Goal: Complete application form

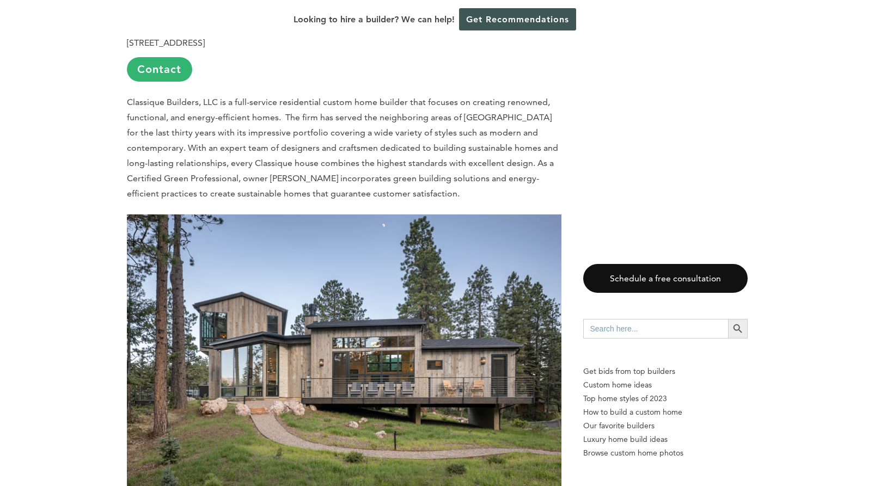
scroll to position [2534, 0]
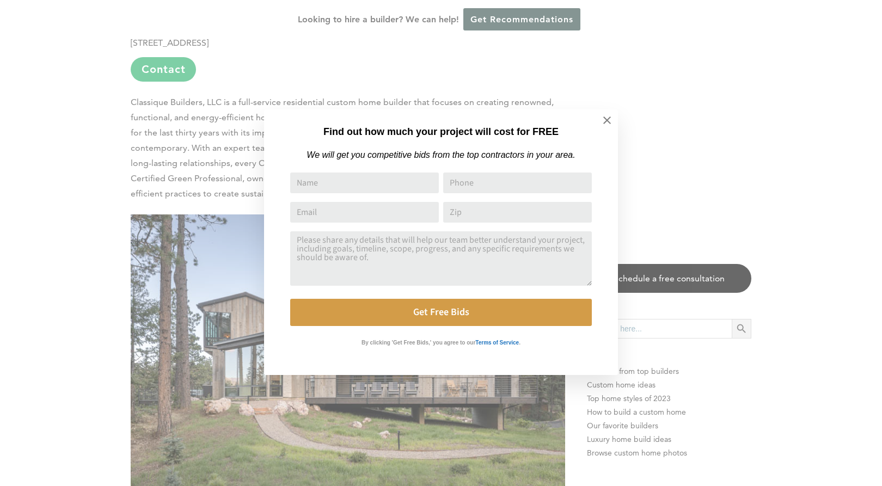
click at [604, 118] on icon at bounding box center [607, 120] width 12 height 12
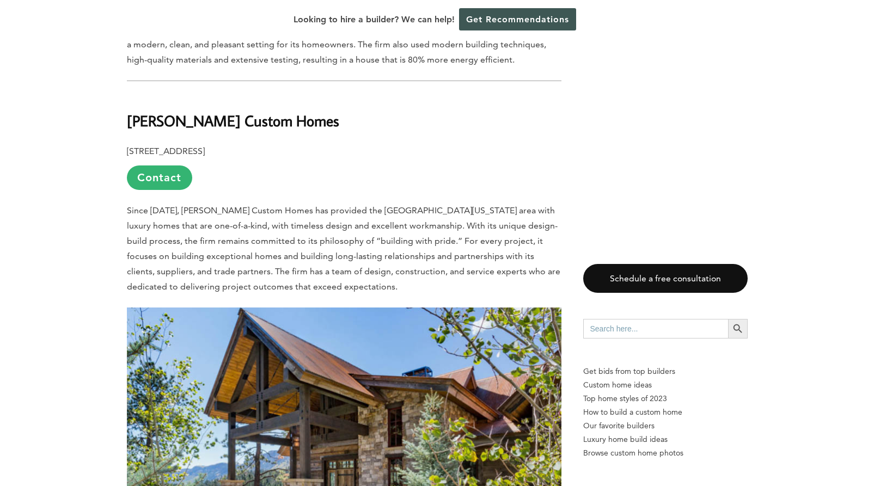
scroll to position [1302, 0]
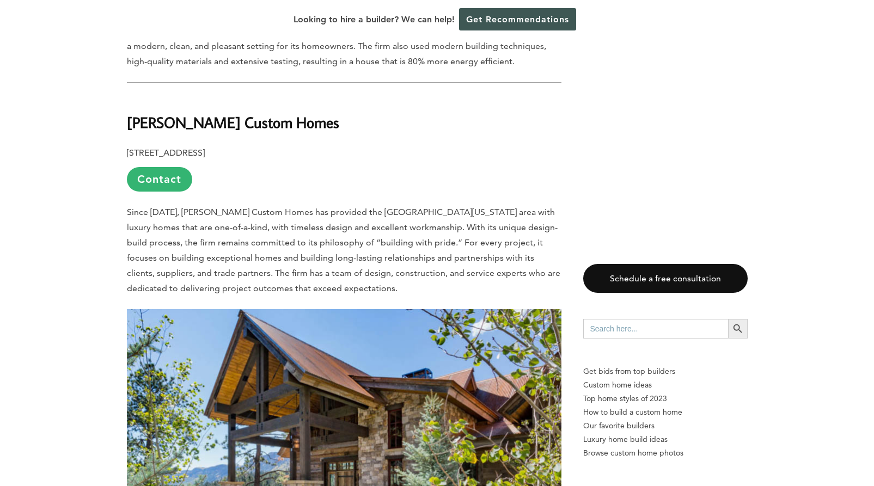
click at [150, 167] on link "Contact" at bounding box center [159, 179] width 65 height 24
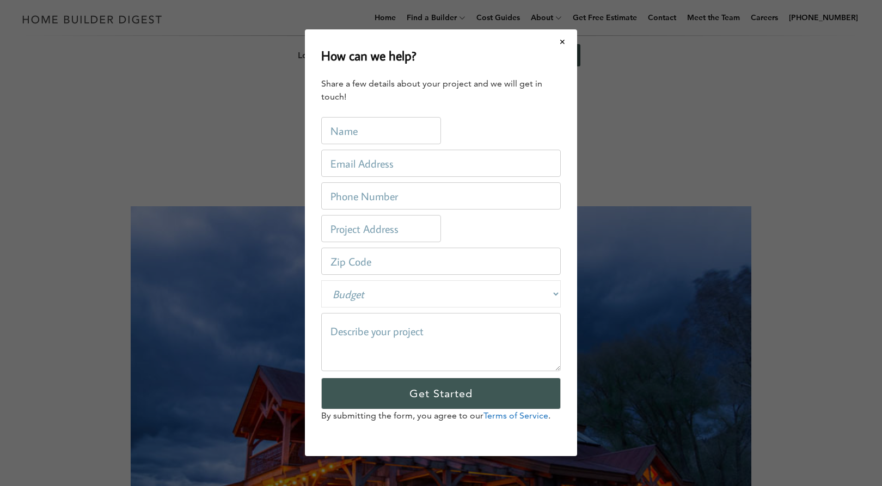
click at [426, 128] on input "text" at bounding box center [381, 131] width 120 height 27
type input "[PERSON_NAME]"
click at [339, 167] on input "email" at bounding box center [440, 163] width 239 height 27
type input "[EMAIL_ADDRESS][DOMAIN_NAME]"
click at [429, 195] on input "tel" at bounding box center [440, 196] width 239 height 27
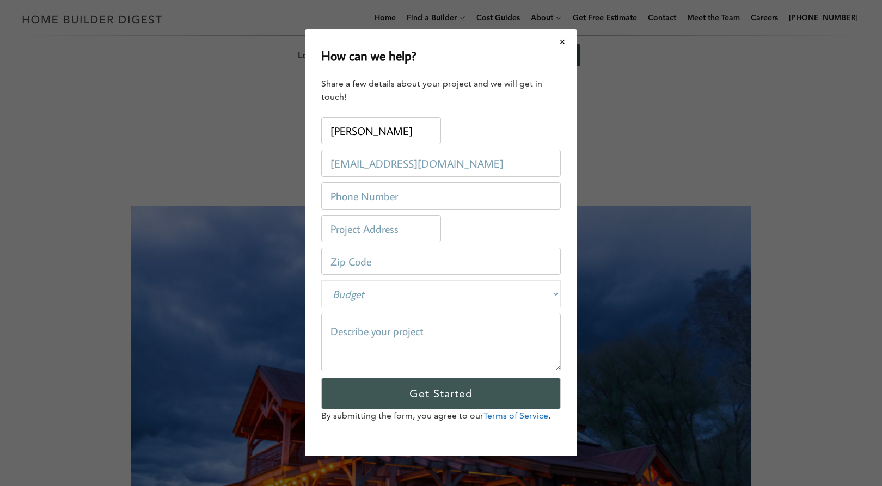
click at [426, 193] on input "tel" at bounding box center [440, 196] width 239 height 27
type input "9419244000"
type input "[STREET_ADDRESS]"
type input "32601"
click at [420, 228] on input "[STREET_ADDRESS]" at bounding box center [381, 229] width 120 height 27
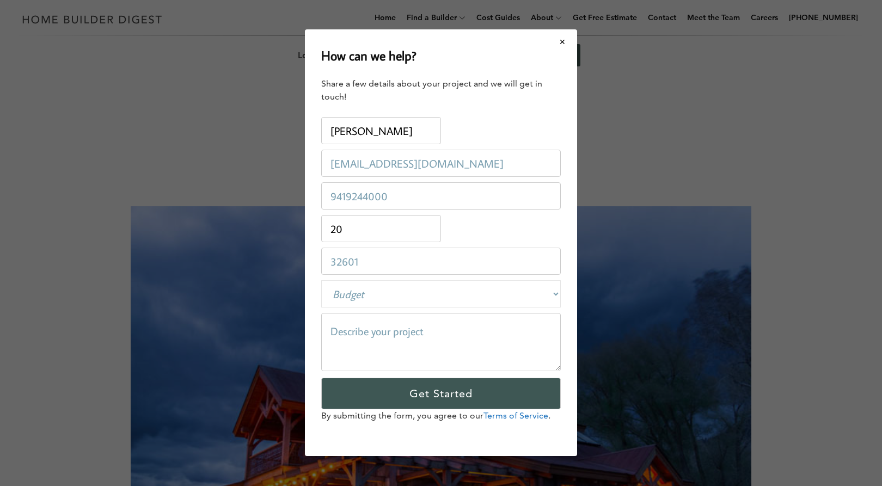
type input "2"
type input "[STREET_ADDRESS]"
click at [386, 259] on input "32601" at bounding box center [440, 261] width 239 height 27
type input "3"
type input "81238"
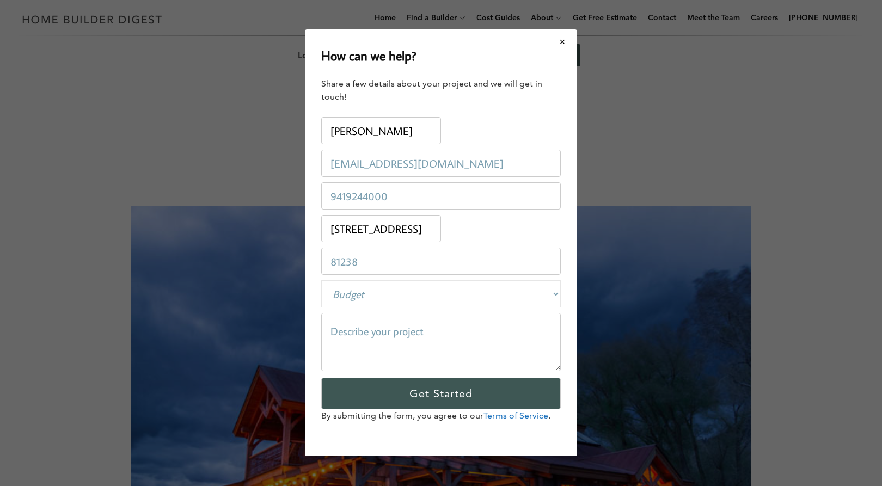
click at [555, 292] on select "Budget Less than $100,000 $100,000-$250,000 $250,000-$500,000 $500,000-$1 Milli…" at bounding box center [440, 294] width 239 height 27
select select "private"
click at [321, 281] on select "Budget Less than $100,000 $100,000-$250,000 $250,000-$500,000 $500,000-$1 Milli…" at bounding box center [440, 294] width 239 height 27
click at [440, 333] on textarea at bounding box center [440, 343] width 239 height 58
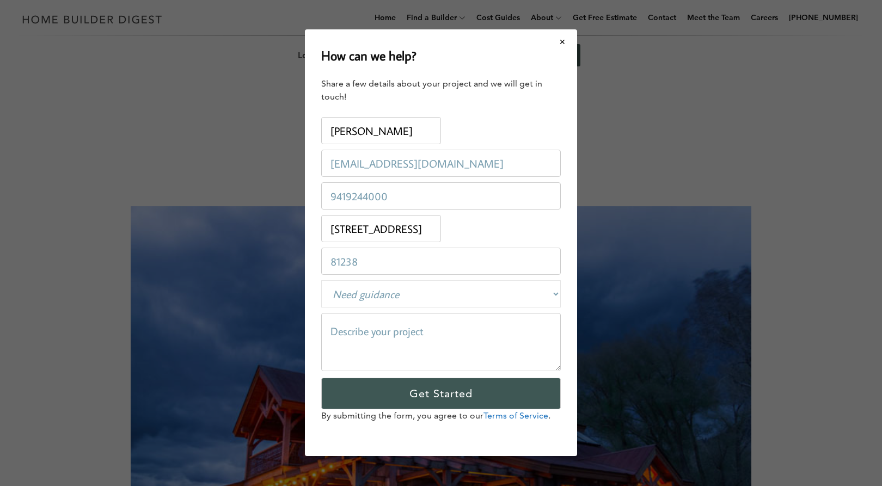
click at [428, 321] on textarea at bounding box center [440, 343] width 239 height 58
click at [414, 336] on textarea at bounding box center [440, 343] width 239 height 58
type textarea "Rebuild home lost to fire"
click at [447, 391] on input "Get Started" at bounding box center [440, 394] width 239 height 32
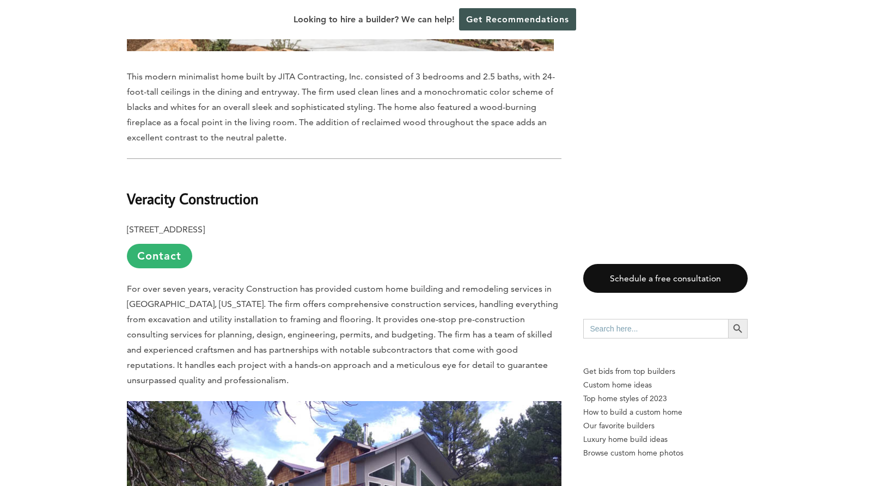
scroll to position [9178, 0]
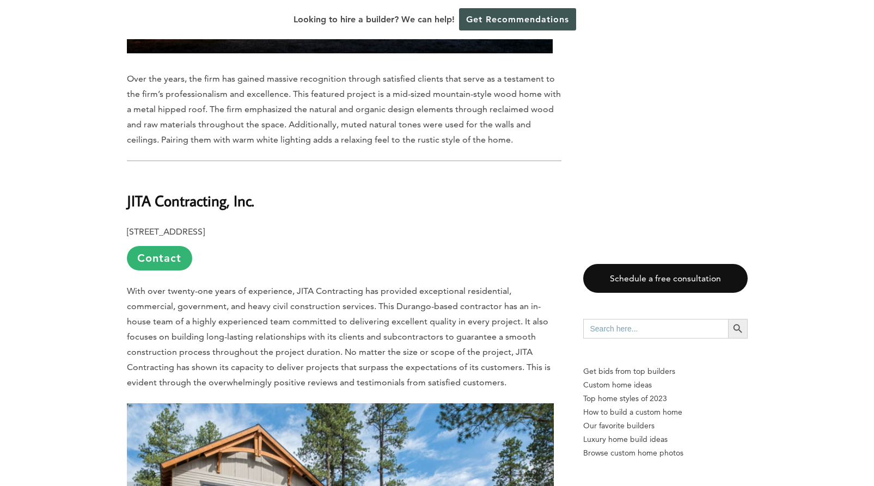
scroll to position [8605, 0]
click at [377, 225] on p "[STREET_ADDRESS] Contact" at bounding box center [344, 248] width 434 height 46
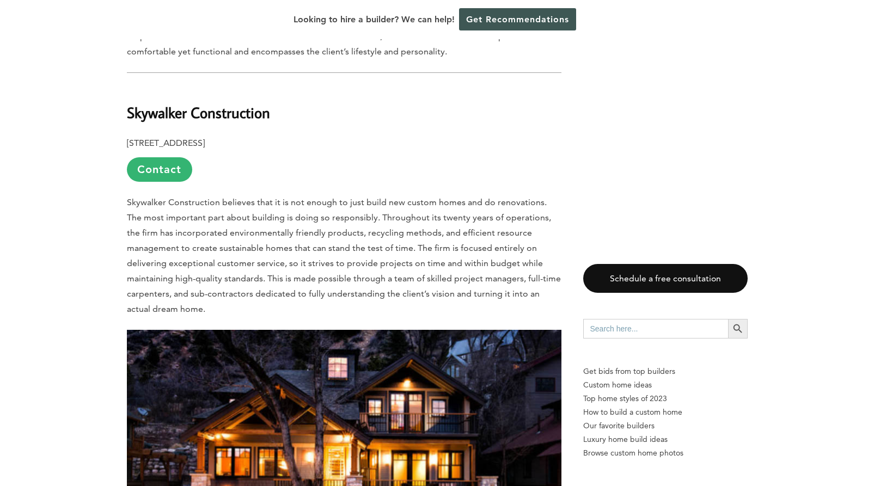
scroll to position [7441, 0]
